Goal: Task Accomplishment & Management: Complete application form

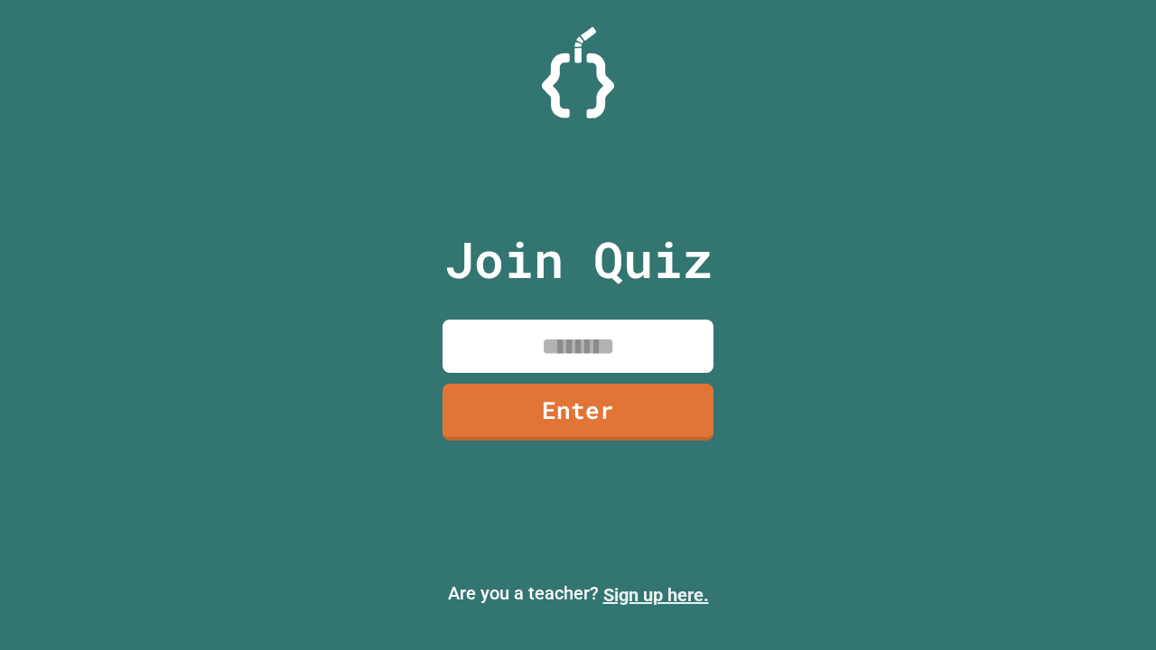
click at [656, 595] on link "Sign up here." at bounding box center [656, 595] width 106 height 22
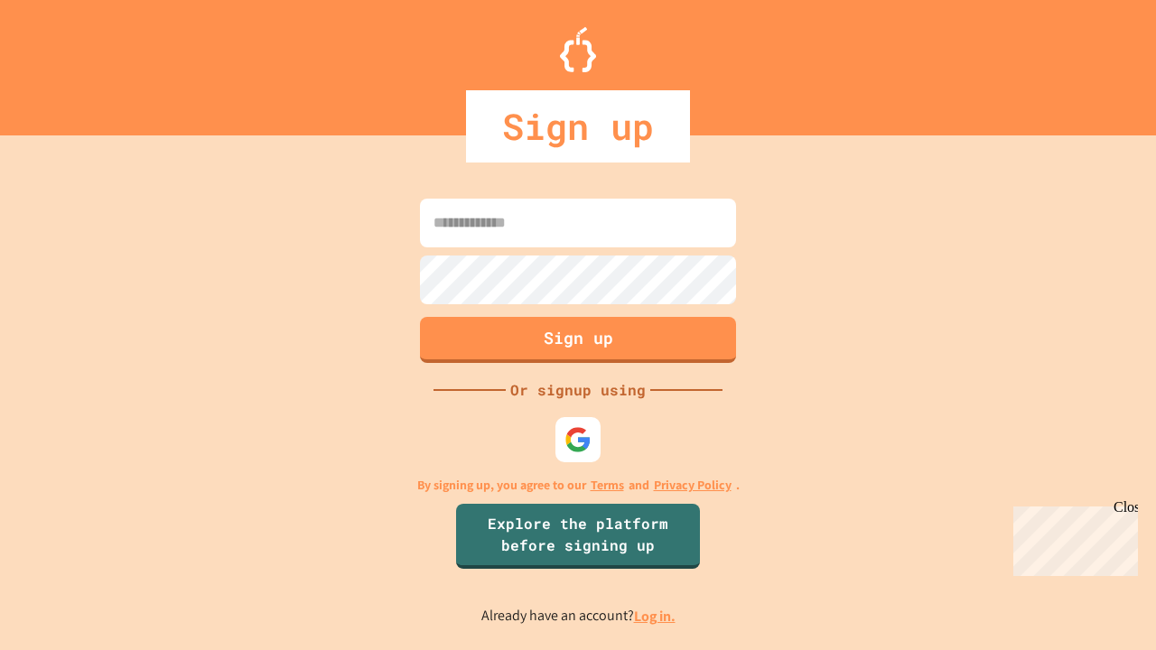
click at [656, 616] on link "Log in." at bounding box center [655, 616] width 42 height 19
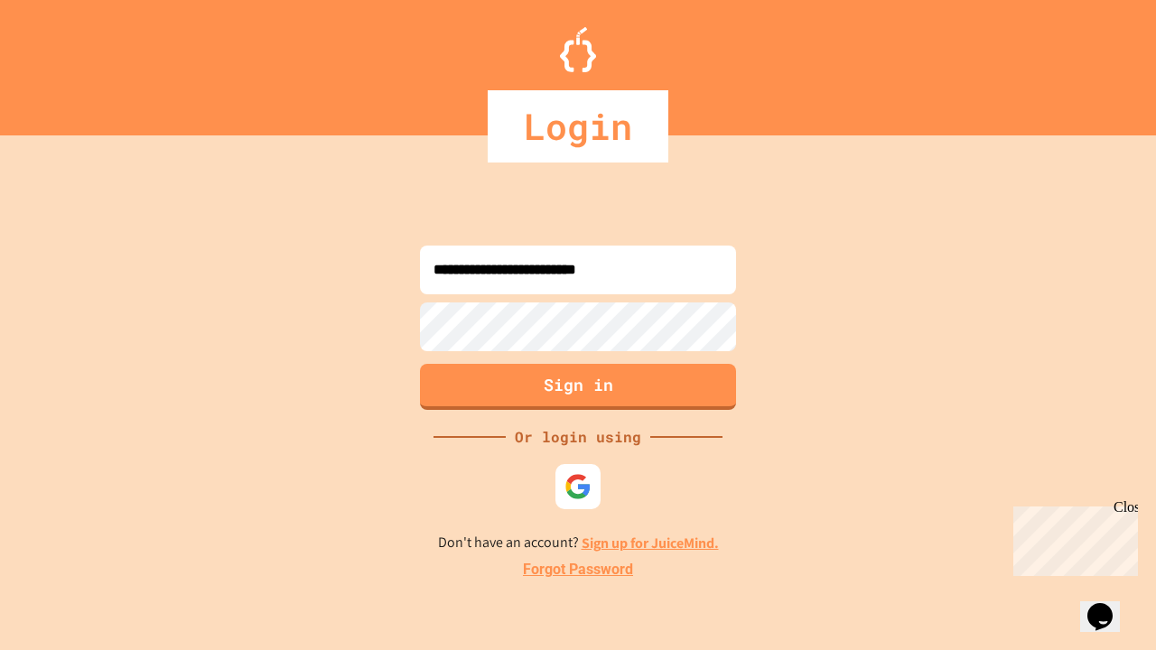
type input "**********"
